Goal: Task Accomplishment & Management: Manage account settings

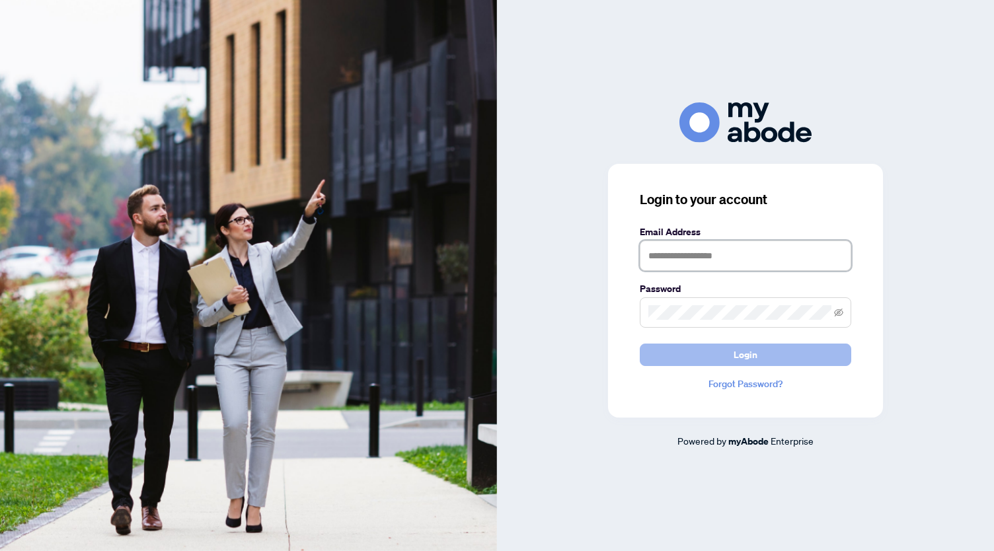
type input "**********"
click at [783, 351] on button "Login" at bounding box center [745, 355] width 211 height 22
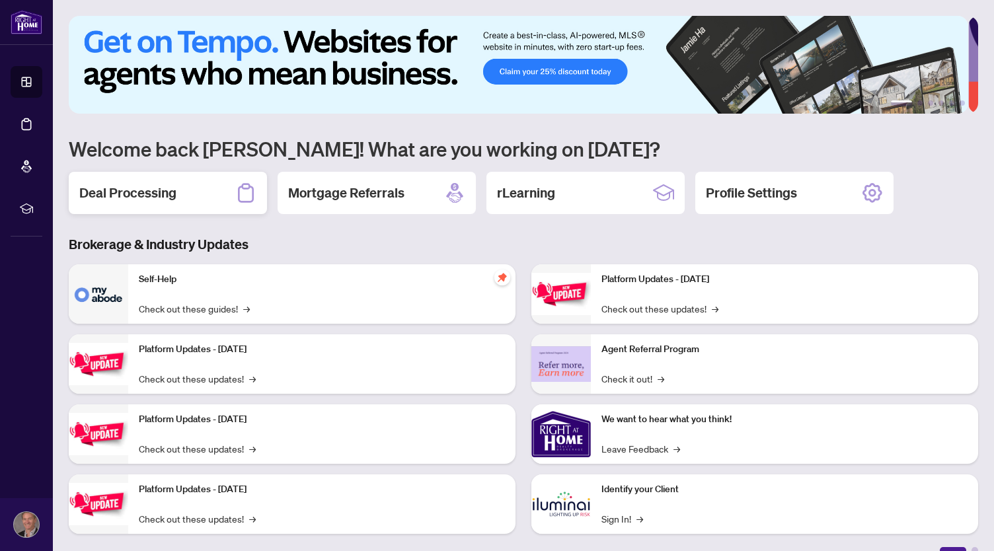
click at [141, 194] on h2 "Deal Processing" at bounding box center [127, 193] width 97 height 19
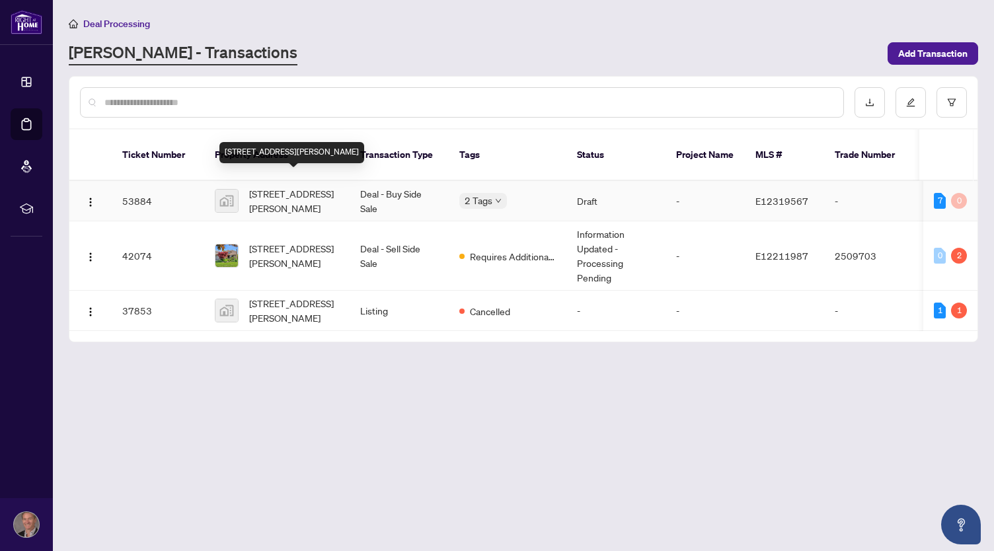
click at [293, 200] on span "[STREET_ADDRESS][PERSON_NAME]" at bounding box center [294, 200] width 90 height 29
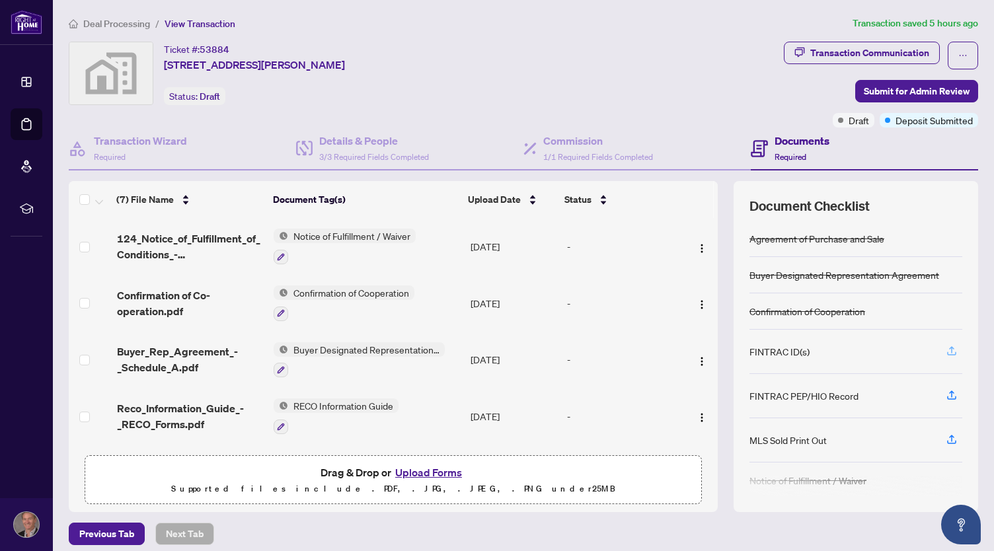
click at [946, 354] on icon "button" at bounding box center [952, 351] width 12 height 12
click at [946, 345] on icon "button" at bounding box center [952, 351] width 12 height 12
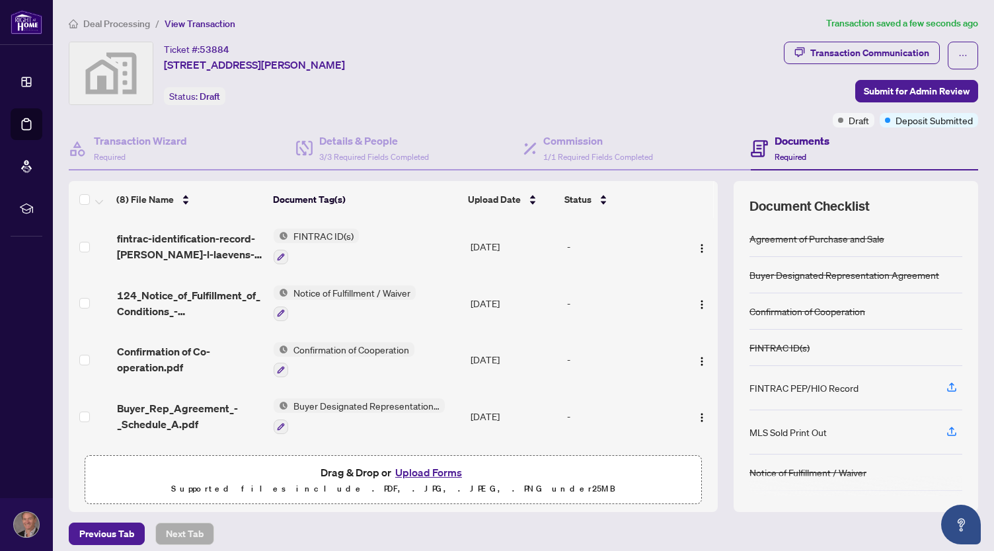
click at [449, 465] on button "Upload Forms" at bounding box center [428, 472] width 75 height 17
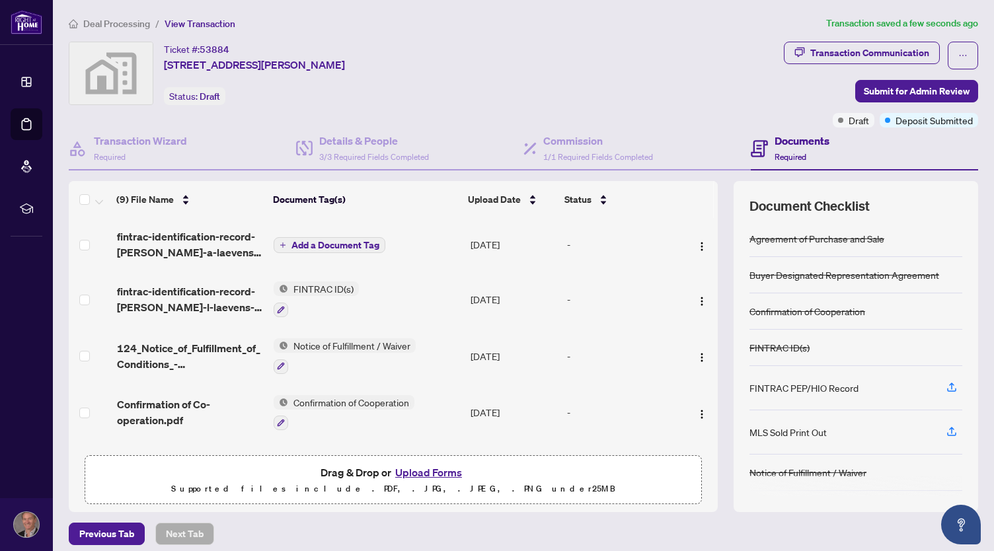
click at [352, 246] on span "Add a Document Tag" at bounding box center [335, 245] width 88 height 9
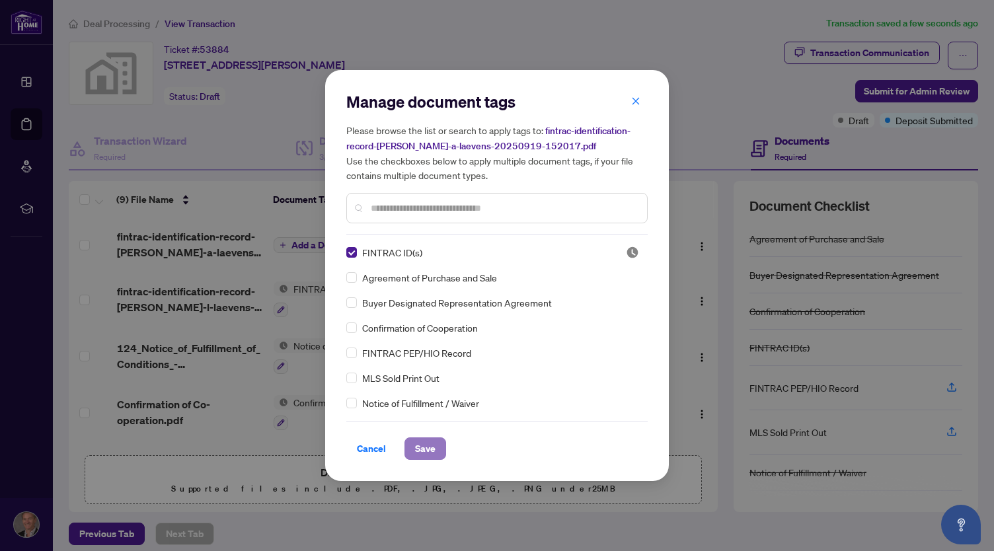
click at [432, 447] on span "Save" at bounding box center [425, 448] width 20 height 21
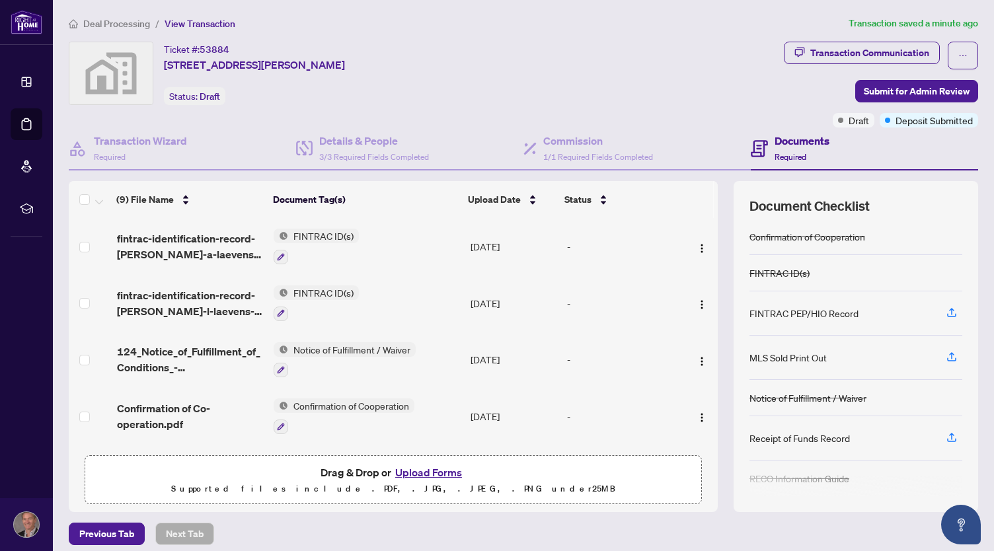
scroll to position [77, 0]
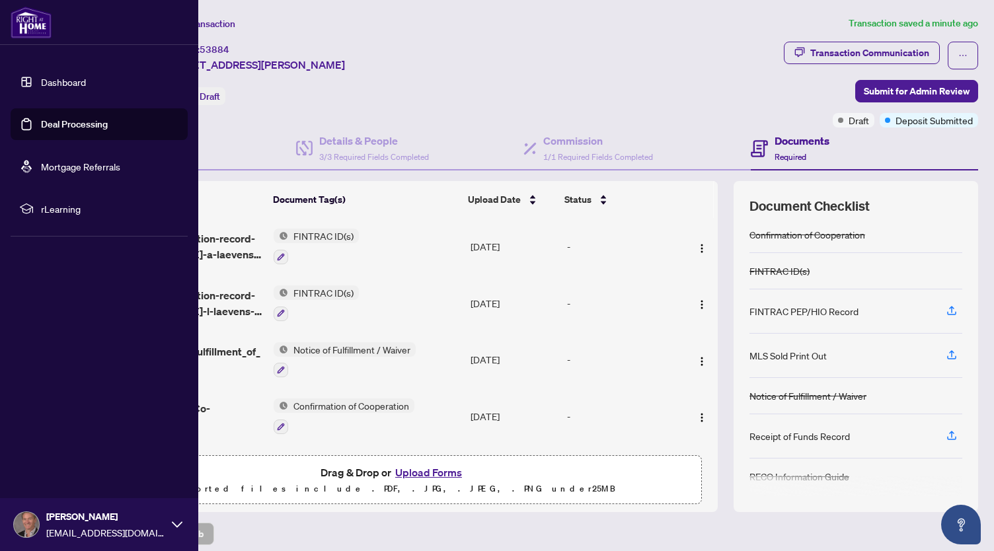
click at [78, 79] on link "Dashboard" at bounding box center [63, 82] width 45 height 12
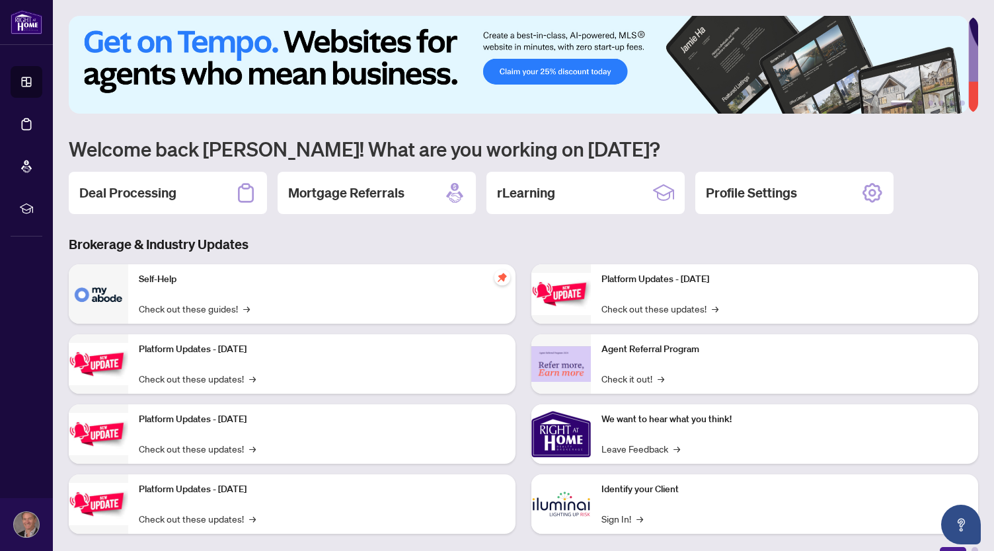
click at [580, 508] on img at bounding box center [560, 503] width 59 height 59
click at [611, 521] on link "Sign In! →" at bounding box center [622, 518] width 42 height 15
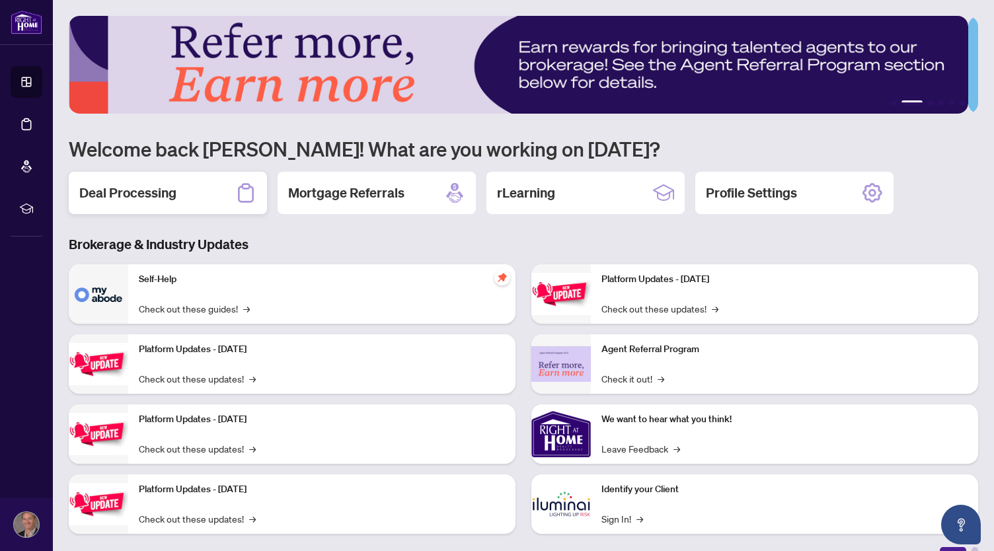
click at [140, 172] on div "Deal Processing" at bounding box center [168, 193] width 198 height 42
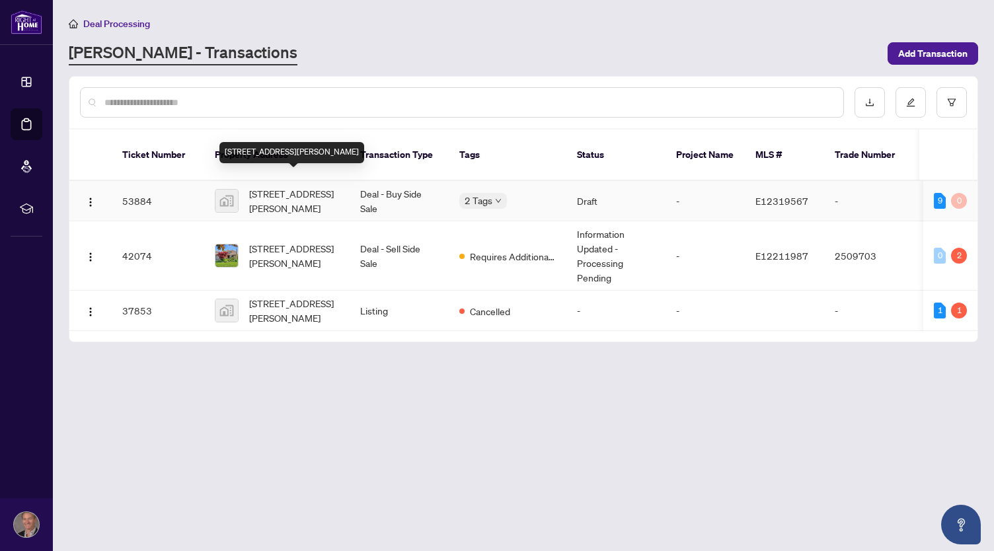
click at [304, 186] on span "[STREET_ADDRESS][PERSON_NAME]" at bounding box center [294, 200] width 90 height 29
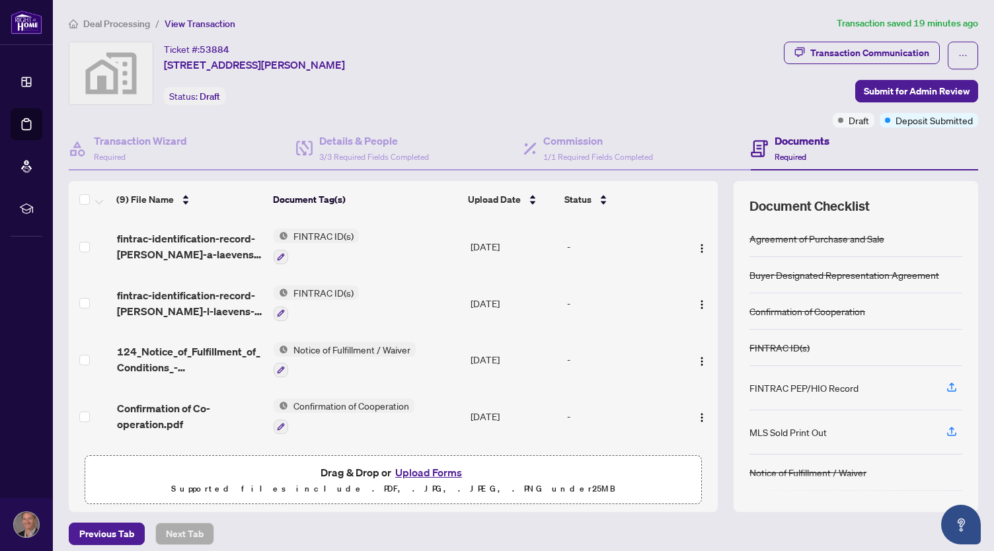
scroll to position [77, 0]
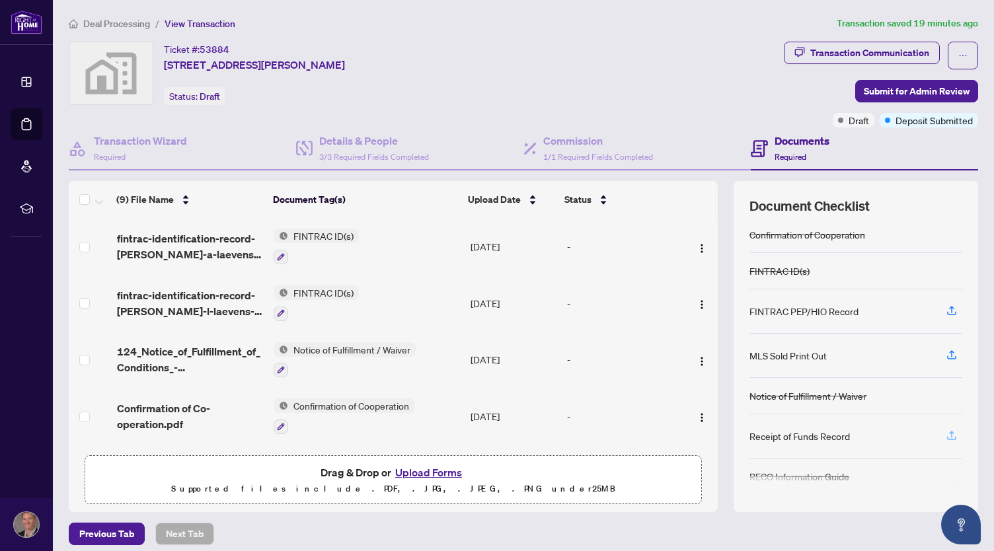
click at [946, 437] on span "button" at bounding box center [952, 436] width 12 height 21
